Goal: Transaction & Acquisition: Purchase product/service

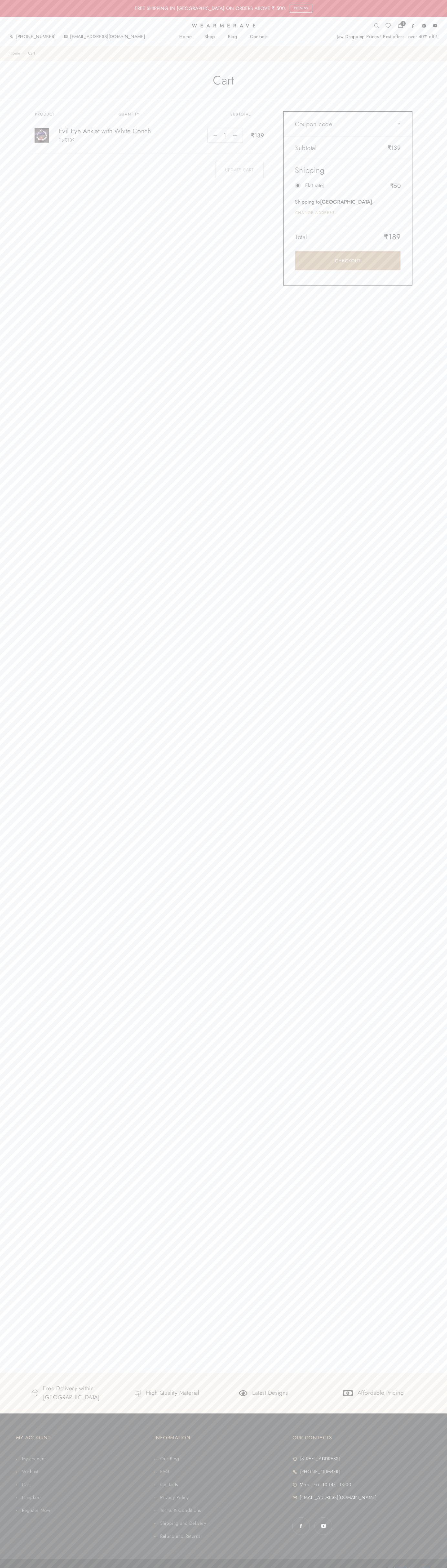
click at [348, 261] on link "Checkout" at bounding box center [347, 261] width 105 height 19
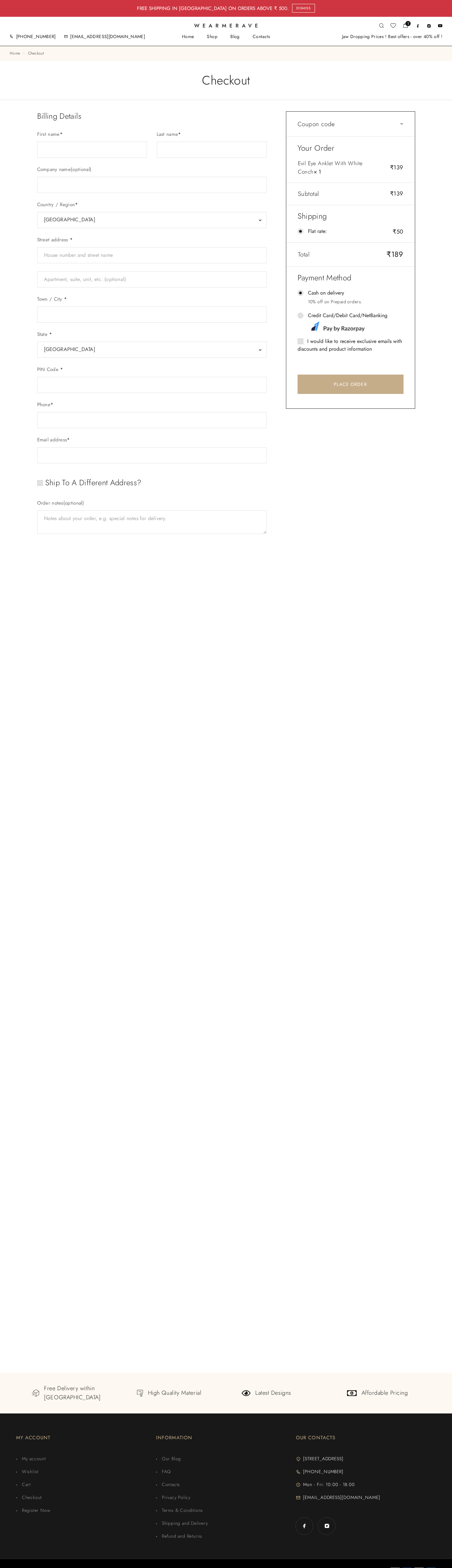
select select "GJ"
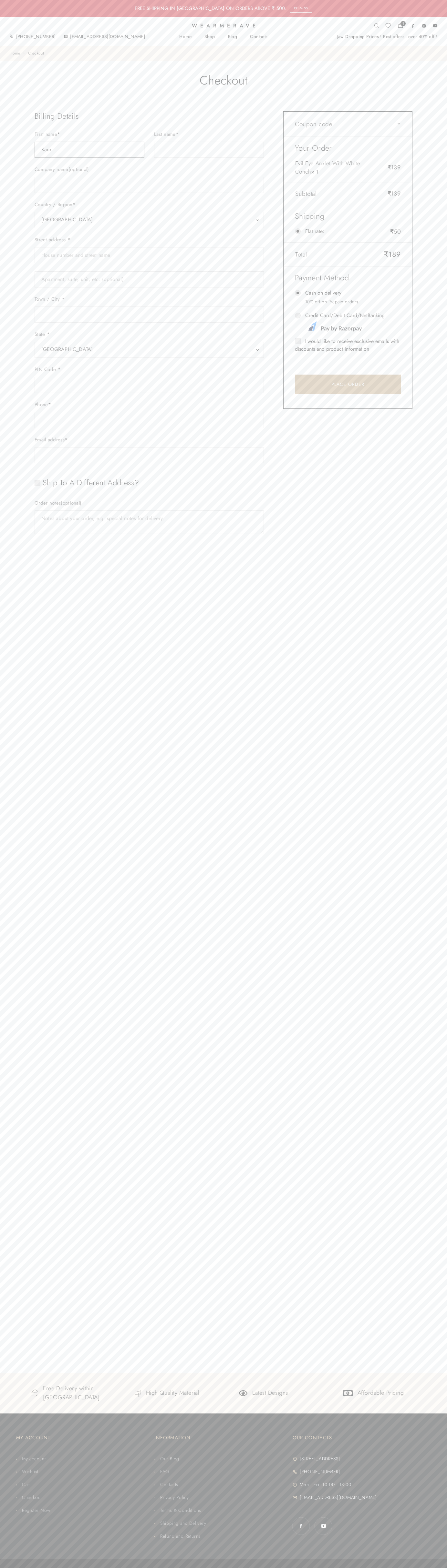
type input "Kaur"
type input "Sneha"
type input "Kaur Sneha"
type input "Unitech Signature Tower-II, Tower-B, Sector-15, Part-II Village Silokhera"
type input "First floor"
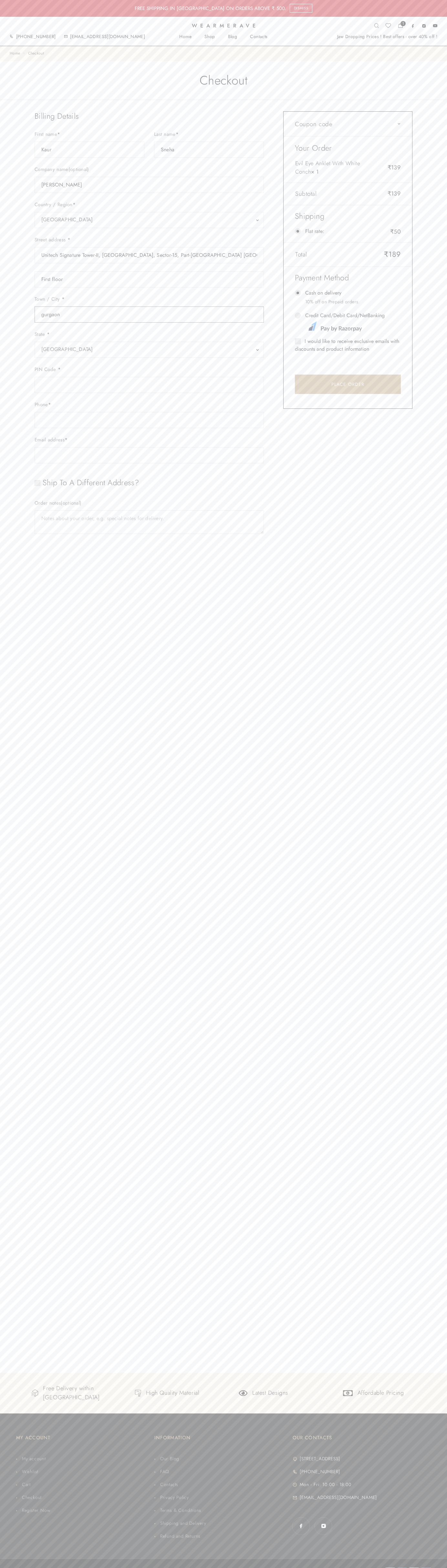
type input "gurgaon"
click at [149, 350] on span "Gujarat" at bounding box center [149, 349] width 216 height 9
select select "HR"
type input "johnsmith004@storebotmail.joonix.n122012201220122012201220122012201220122008067…"
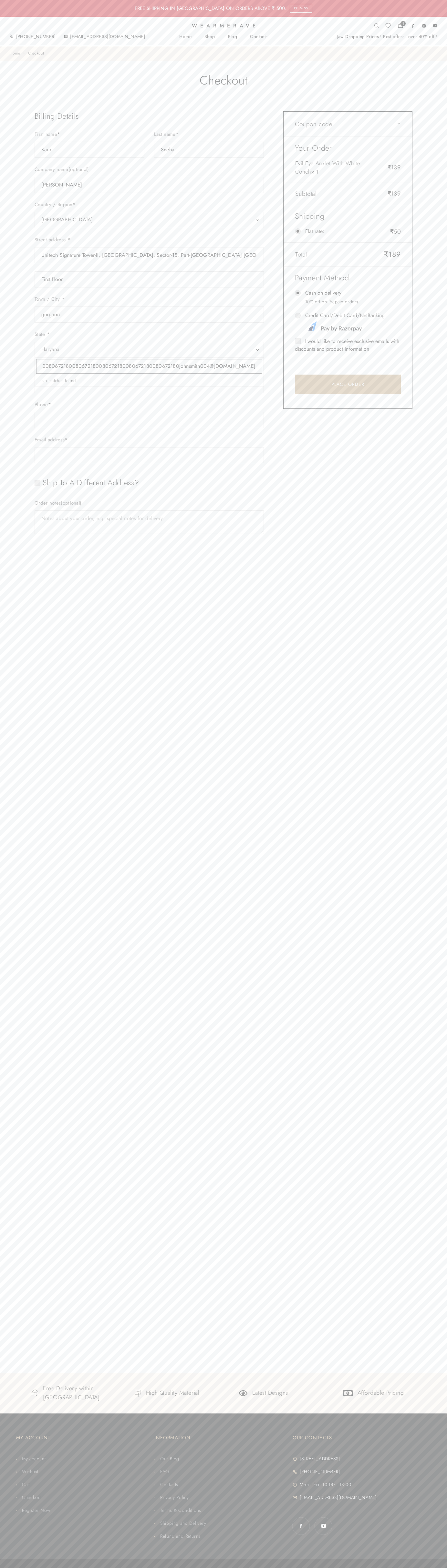
scroll to position [0, 337]
click at [298, 315] on input "Credit Card/Debit Card/NetBanking" at bounding box center [298, 316] width 6 height 6
radio input "true"
type input "johnsmith004@storebotmail.joonix.net"
